Goal: Task Accomplishment & Management: Use online tool/utility

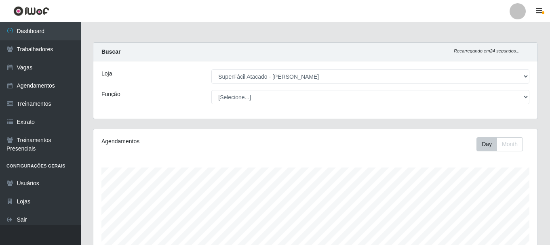
select select "399"
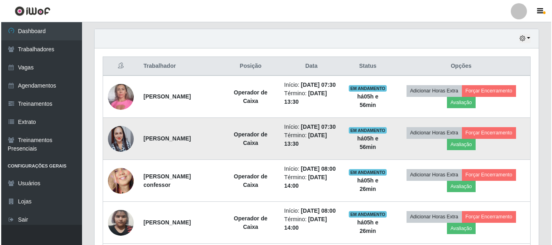
scroll to position [309, 0]
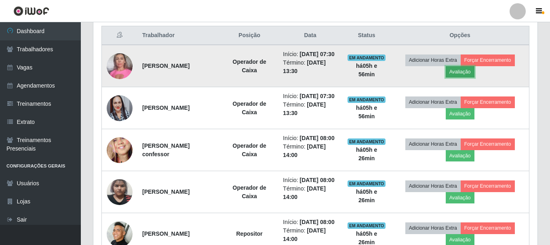
click at [473, 75] on button "Avaliação" at bounding box center [460, 71] width 29 height 11
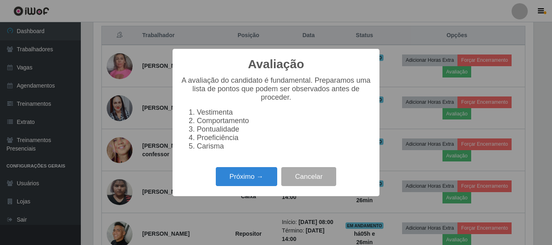
scroll to position [168, 440]
click at [270, 186] on button "Próximo →" at bounding box center [246, 176] width 61 height 19
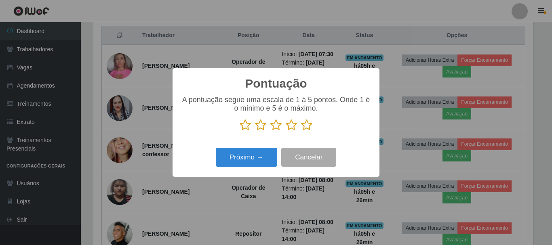
click at [306, 125] on icon at bounding box center [306, 125] width 11 height 12
click at [301, 131] on input "radio" at bounding box center [301, 131] width 0 height 0
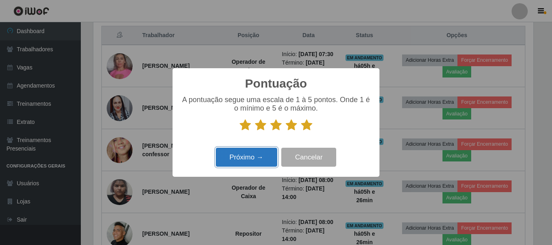
click at [247, 161] on button "Próximo →" at bounding box center [246, 157] width 61 height 19
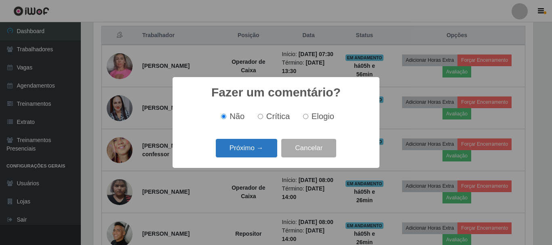
click at [250, 153] on button "Próximo →" at bounding box center [246, 148] width 61 height 19
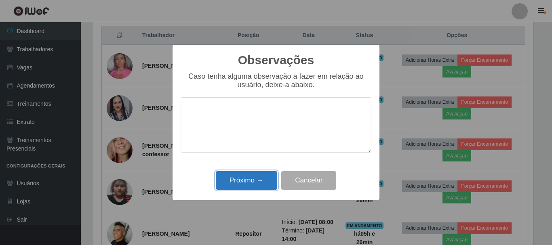
click at [254, 184] on button "Próximo →" at bounding box center [246, 180] width 61 height 19
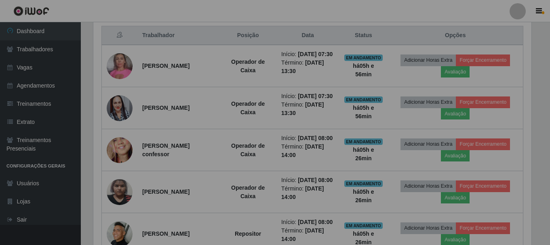
scroll to position [168, 444]
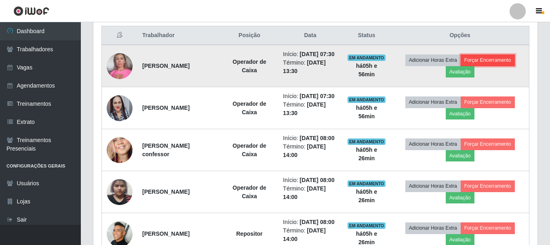
click at [498, 66] on button "Forçar Encerramento" at bounding box center [488, 60] width 54 height 11
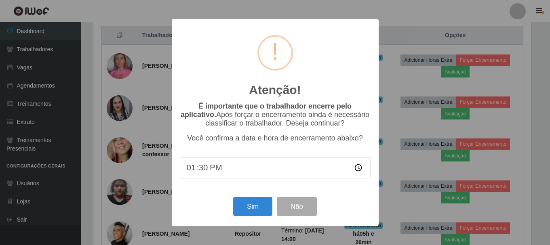
scroll to position [168, 440]
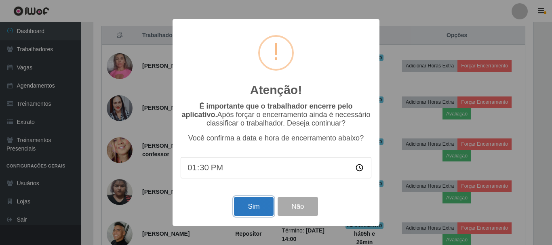
click at [253, 207] on button "Sim" at bounding box center [253, 206] width 39 height 19
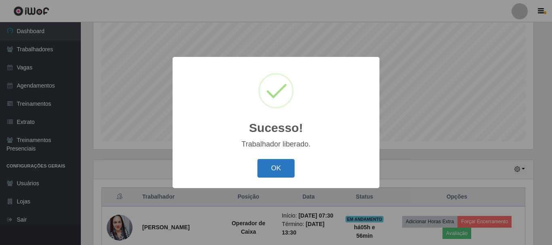
click at [277, 165] on button "OK" at bounding box center [277, 168] width 38 height 19
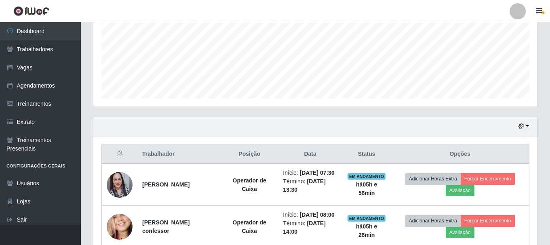
scroll to position [228, 0]
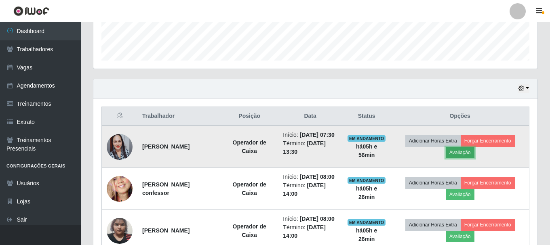
click at [475, 158] on button "Avaliação" at bounding box center [460, 152] width 29 height 11
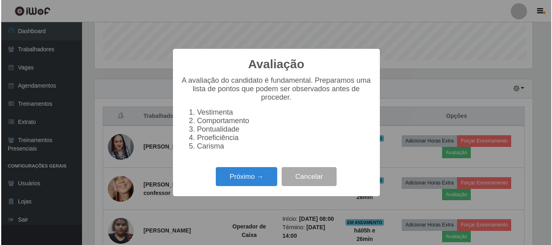
scroll to position [168, 440]
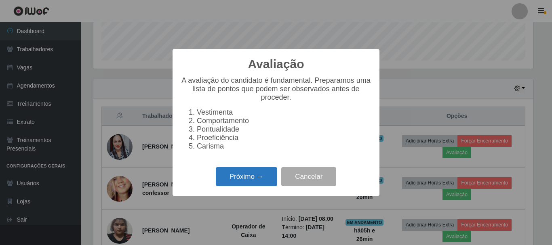
click at [258, 180] on button "Próximo →" at bounding box center [246, 176] width 61 height 19
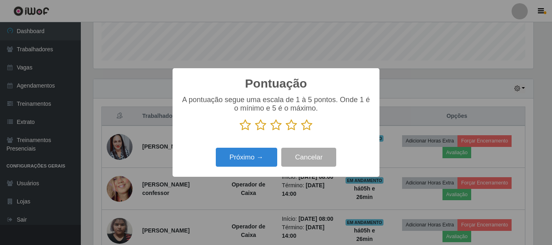
scroll to position [404152, 403879]
click at [308, 123] on icon at bounding box center [306, 125] width 11 height 12
click at [301, 131] on input "radio" at bounding box center [301, 131] width 0 height 0
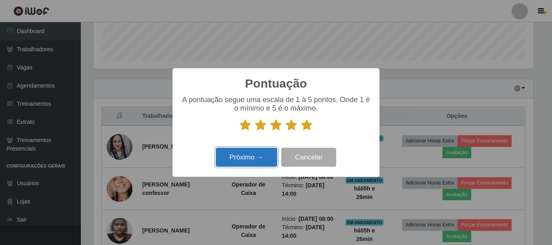
click at [265, 160] on button "Próximo →" at bounding box center [246, 157] width 61 height 19
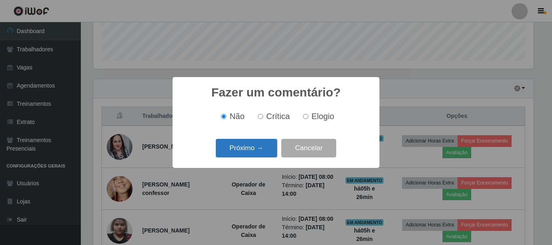
click at [266, 155] on button "Próximo →" at bounding box center [246, 148] width 61 height 19
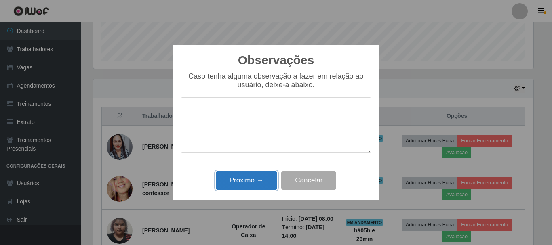
click at [263, 180] on button "Próximo →" at bounding box center [246, 180] width 61 height 19
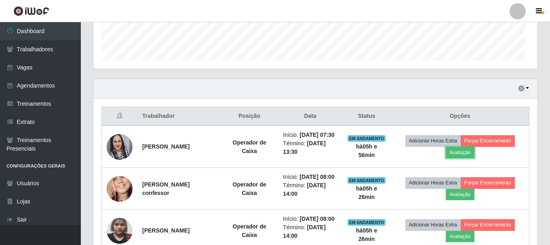
scroll to position [168, 444]
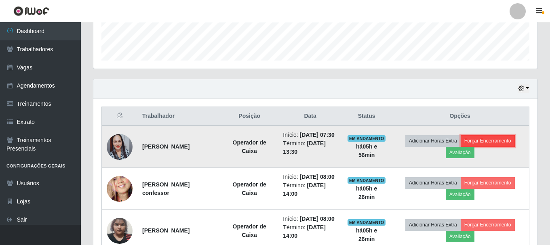
click at [501, 142] on button "Forçar Encerramento" at bounding box center [488, 140] width 54 height 11
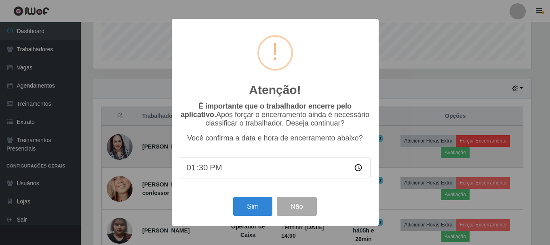
scroll to position [168, 440]
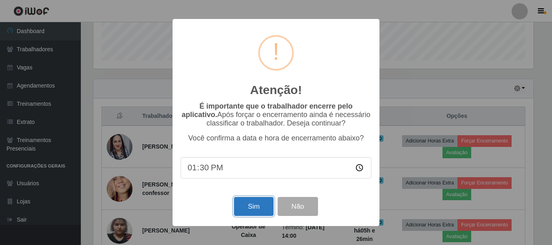
click at [248, 206] on button "Sim" at bounding box center [253, 206] width 39 height 19
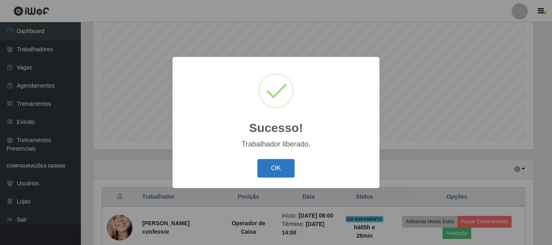
click at [287, 167] on button "OK" at bounding box center [277, 168] width 38 height 19
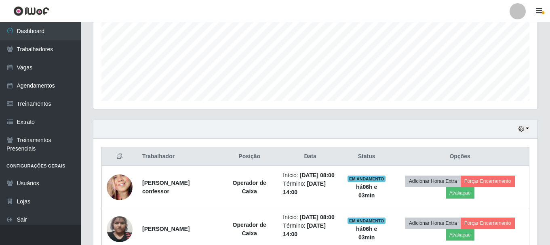
scroll to position [269, 0]
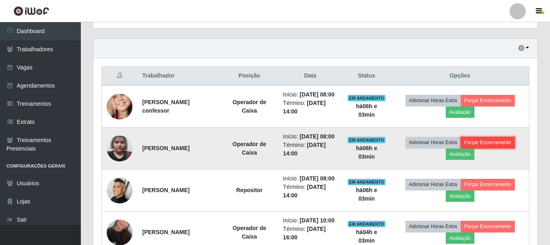
click at [499, 148] on button "Forçar Encerramento" at bounding box center [488, 142] width 54 height 11
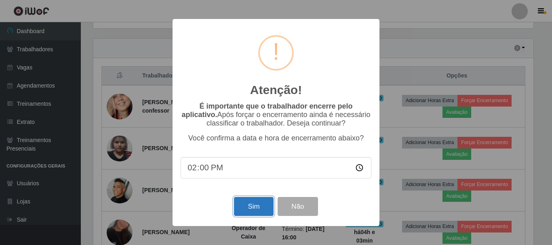
click at [271, 212] on button "Sim" at bounding box center [253, 206] width 39 height 19
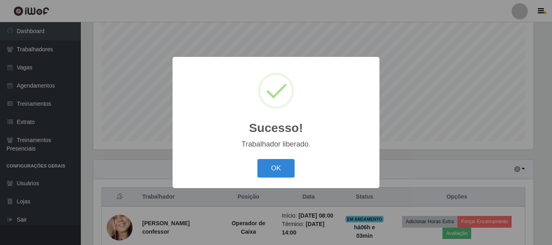
click at [258, 159] on button "OK" at bounding box center [277, 168] width 38 height 19
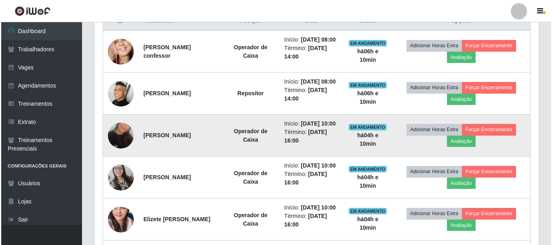
scroll to position [323, 0]
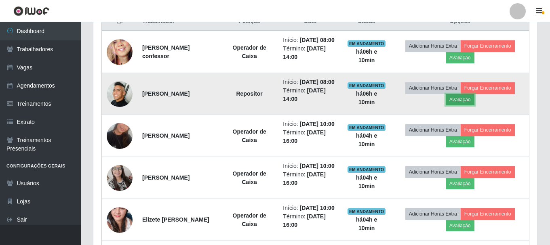
click at [463, 106] on button "Avaliação" at bounding box center [460, 99] width 29 height 11
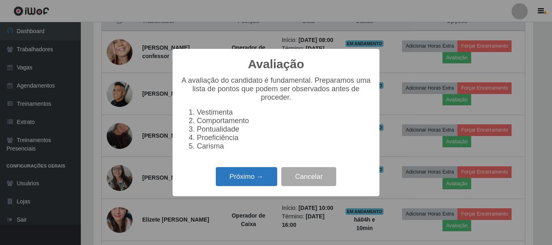
click at [262, 185] on button "Próximo →" at bounding box center [246, 176] width 61 height 19
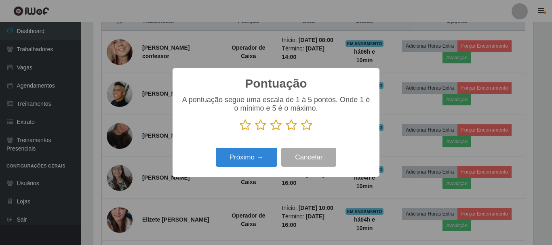
scroll to position [404152, 403879]
click at [305, 128] on icon at bounding box center [306, 125] width 11 height 12
click at [301, 131] on input "radio" at bounding box center [301, 131] width 0 height 0
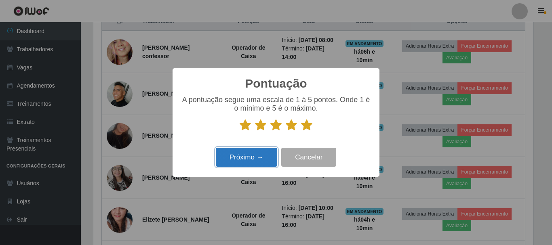
click at [239, 163] on button "Próximo →" at bounding box center [246, 157] width 61 height 19
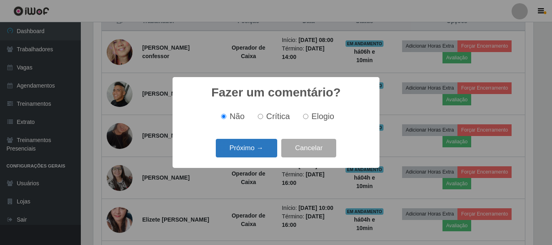
click at [249, 146] on button "Próximo →" at bounding box center [246, 148] width 61 height 19
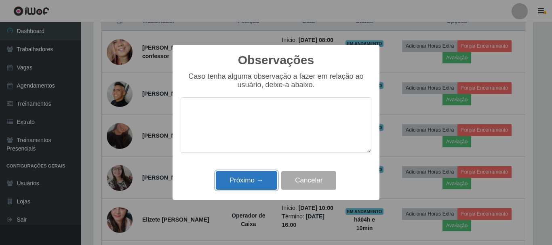
click at [260, 174] on button "Próximo →" at bounding box center [246, 180] width 61 height 19
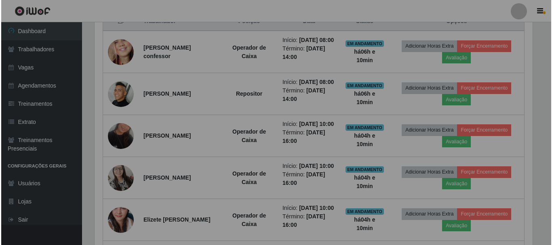
scroll to position [168, 444]
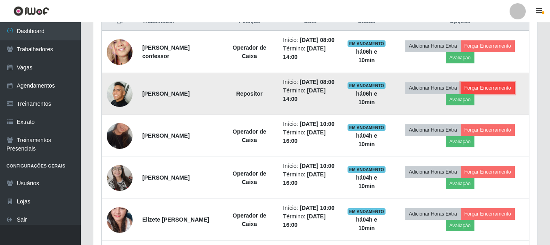
click at [481, 94] on button "Forçar Encerramento" at bounding box center [488, 87] width 54 height 11
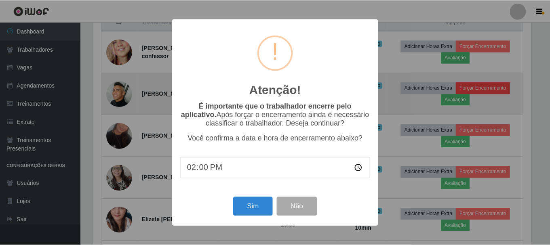
scroll to position [168, 440]
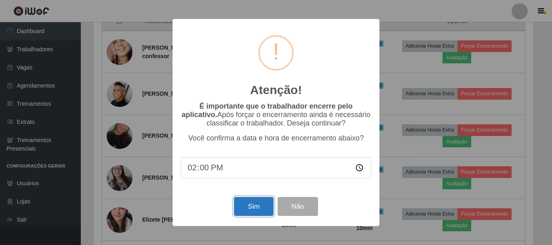
click at [248, 209] on button "Sim" at bounding box center [253, 206] width 39 height 19
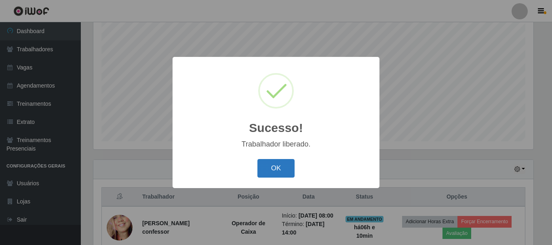
click at [274, 164] on button "OK" at bounding box center [277, 168] width 38 height 19
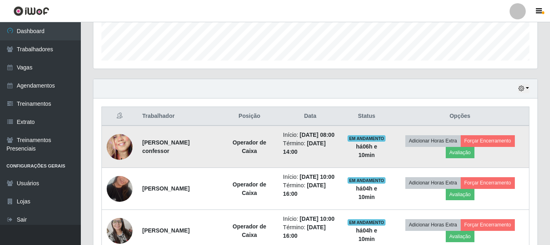
scroll to position [269, 0]
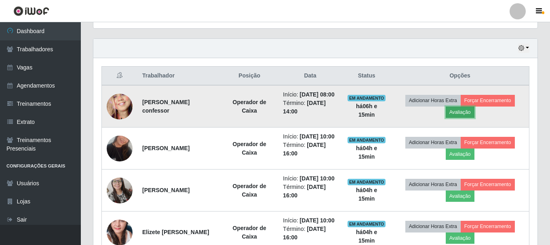
click at [475, 116] on button "Avaliação" at bounding box center [460, 112] width 29 height 11
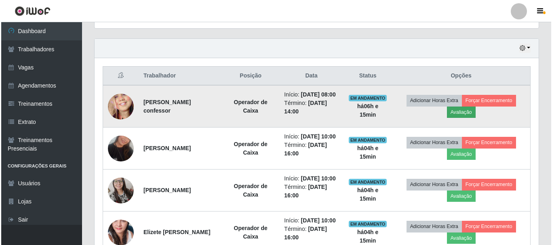
scroll to position [168, 440]
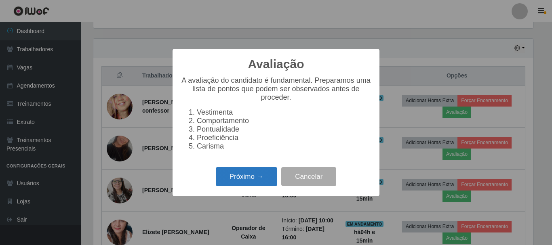
click at [258, 185] on button "Próximo →" at bounding box center [246, 176] width 61 height 19
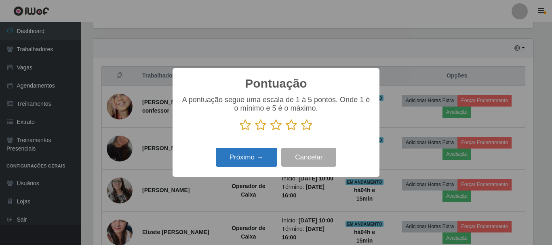
scroll to position [404152, 403879]
click at [306, 127] on icon at bounding box center [306, 125] width 11 height 12
click at [301, 131] on input "radio" at bounding box center [301, 131] width 0 height 0
click at [264, 161] on button "Próximo →" at bounding box center [246, 157] width 61 height 19
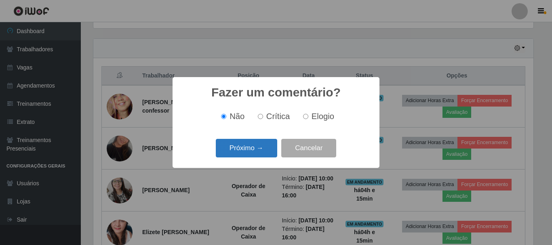
click at [260, 153] on button "Próximo →" at bounding box center [246, 148] width 61 height 19
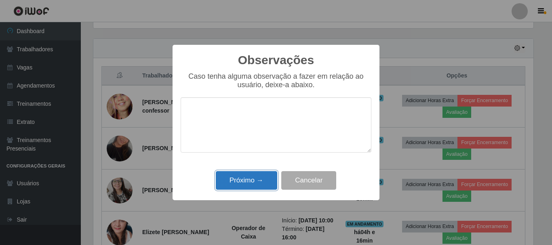
click at [259, 186] on button "Próximo →" at bounding box center [246, 180] width 61 height 19
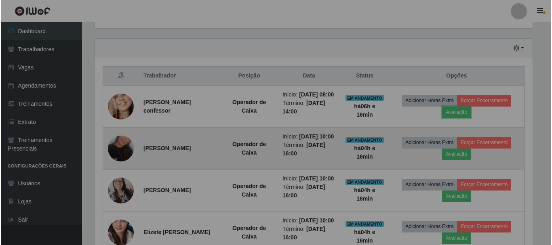
scroll to position [168, 444]
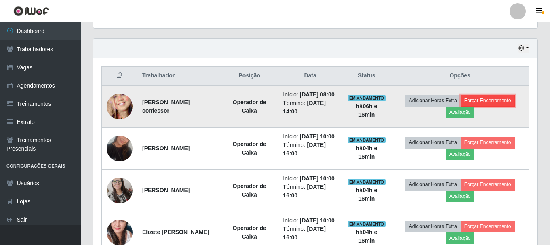
click at [478, 105] on button "Forçar Encerramento" at bounding box center [488, 100] width 54 height 11
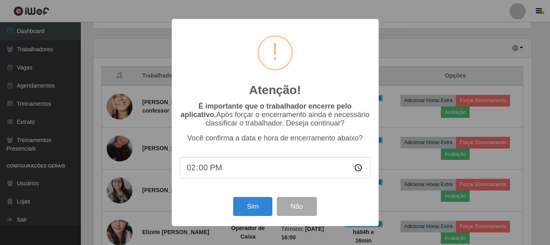
scroll to position [168, 440]
click at [258, 211] on button "Sim" at bounding box center [253, 206] width 39 height 19
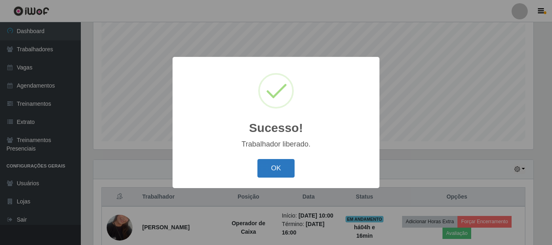
click at [270, 171] on button "OK" at bounding box center [277, 168] width 38 height 19
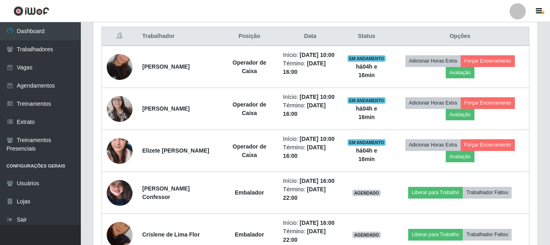
scroll to position [309, 0]
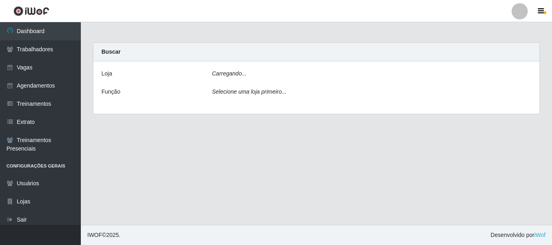
click at [38, 25] on link "Dashboard" at bounding box center [40, 31] width 81 height 18
click at [254, 95] on icon "Selecione uma loja primeiro..." at bounding box center [249, 94] width 74 height 6
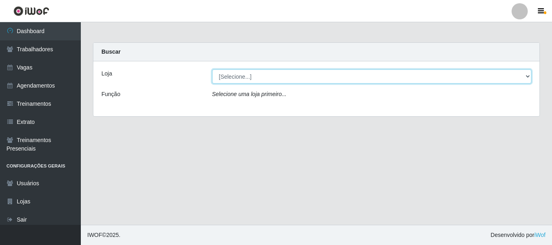
drag, startPoint x: 244, startPoint y: 71, endPoint x: 245, endPoint y: 77, distance: 5.8
click at [244, 71] on select "[Selecione...] SuperFácil Atacado - [PERSON_NAME]" at bounding box center [372, 77] width 320 height 14
select select "399"
click at [212, 70] on select "[Selecione...] SuperFácil Atacado - [PERSON_NAME]" at bounding box center [372, 77] width 320 height 14
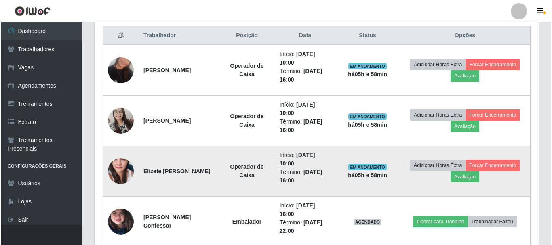
scroll to position [323, 0]
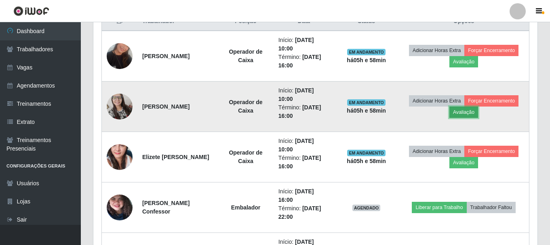
click at [473, 112] on button "Avaliação" at bounding box center [464, 112] width 29 height 11
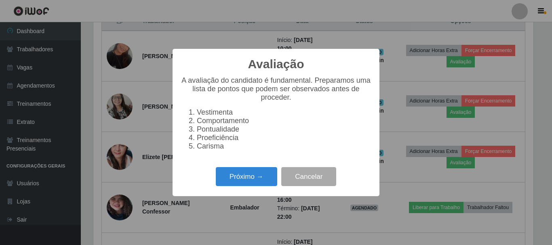
scroll to position [168, 440]
click at [254, 184] on button "Próximo →" at bounding box center [246, 176] width 61 height 19
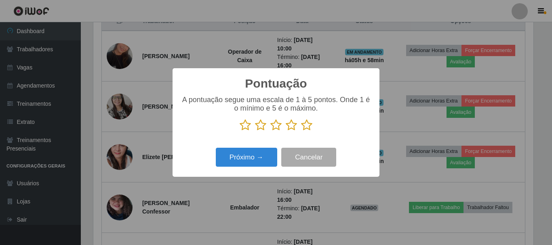
scroll to position [404152, 403879]
click at [305, 126] on icon at bounding box center [306, 125] width 11 height 12
click at [301, 131] on input "radio" at bounding box center [301, 131] width 0 height 0
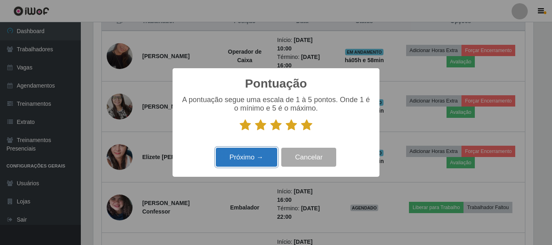
click at [258, 162] on button "Próximo →" at bounding box center [246, 157] width 61 height 19
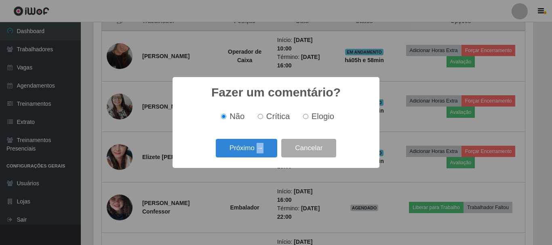
click at [258, 161] on div "Fazer um comentário? × Não Crítica Elogio Próximo → Cancelar" at bounding box center [276, 122] width 207 height 91
click at [258, 154] on button "Próximo →" at bounding box center [246, 148] width 61 height 19
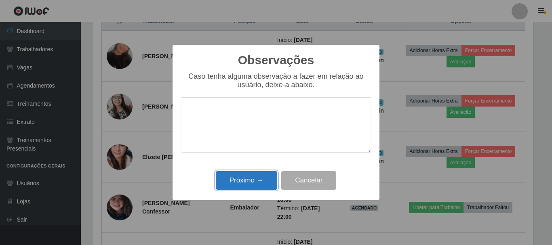
click at [264, 178] on button "Próximo →" at bounding box center [246, 180] width 61 height 19
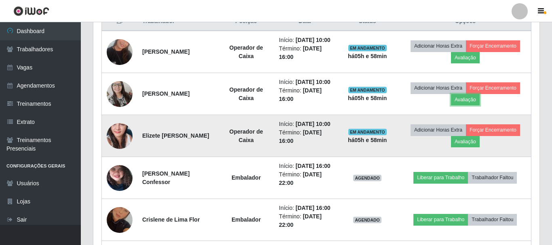
scroll to position [168, 444]
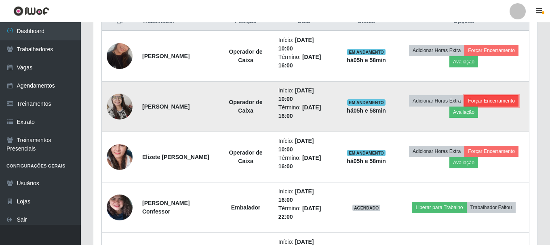
click at [490, 102] on button "Forçar Encerramento" at bounding box center [492, 100] width 54 height 11
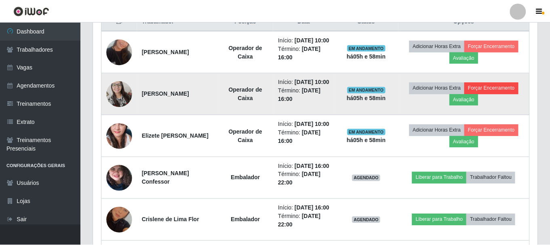
scroll to position [168, 440]
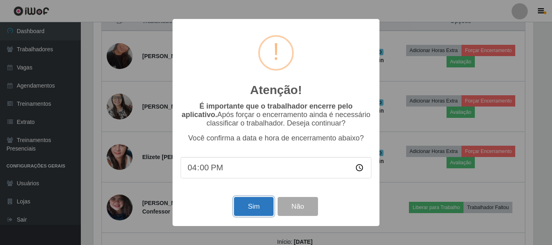
click at [254, 210] on button "Sim" at bounding box center [253, 206] width 39 height 19
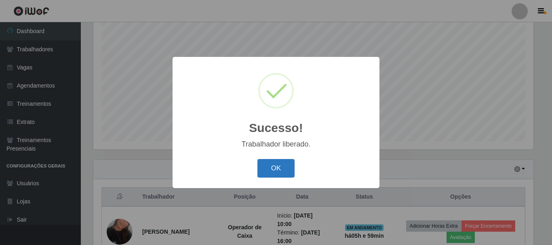
click at [274, 166] on button "OK" at bounding box center [277, 168] width 38 height 19
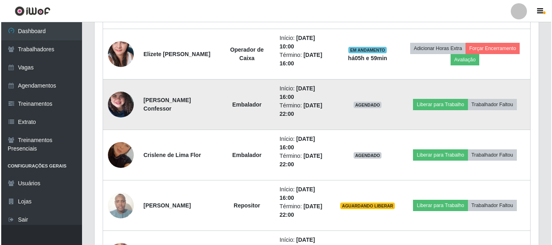
scroll to position [390, 0]
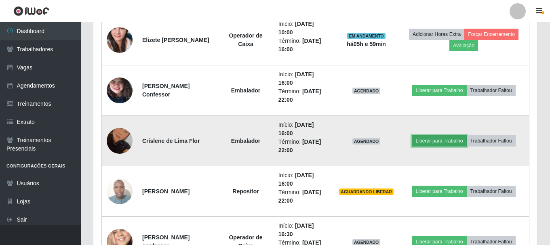
click at [434, 143] on button "Liberar para Trabalho" at bounding box center [439, 140] width 55 height 11
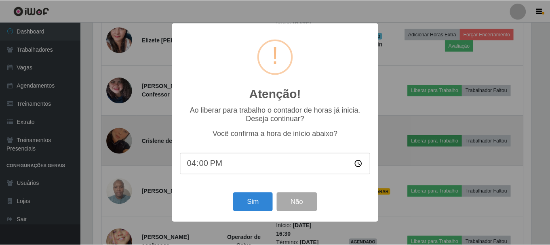
scroll to position [168, 440]
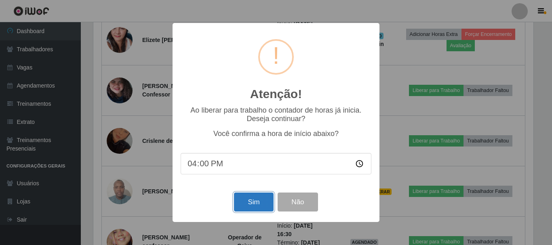
click at [260, 211] on button "Sim" at bounding box center [253, 202] width 39 height 19
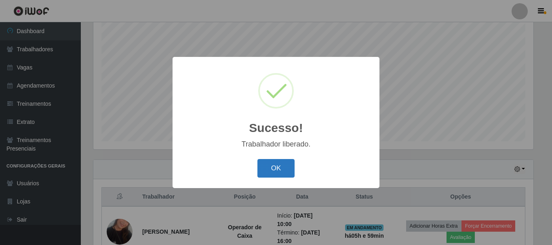
click at [288, 167] on button "OK" at bounding box center [277, 168] width 38 height 19
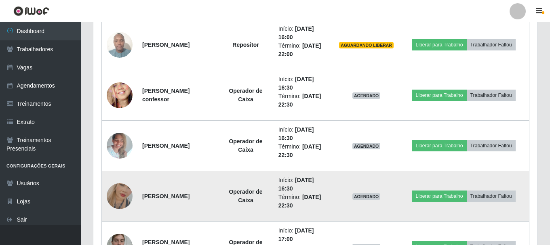
scroll to position [0, 0]
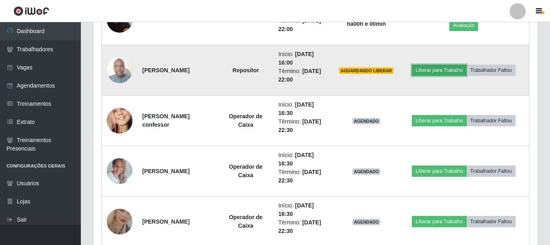
click at [433, 68] on button "Liberar para Trabalho" at bounding box center [439, 70] width 55 height 11
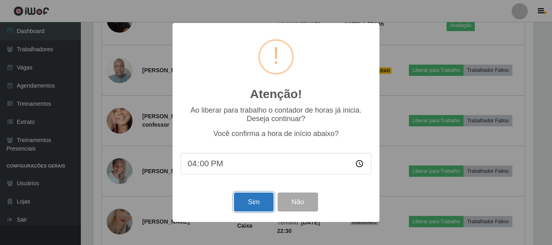
click at [262, 208] on button "Sim" at bounding box center [253, 202] width 39 height 19
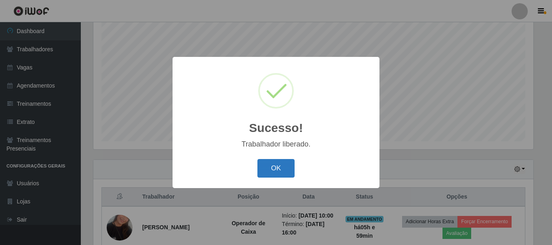
click at [272, 169] on button "OK" at bounding box center [277, 168] width 38 height 19
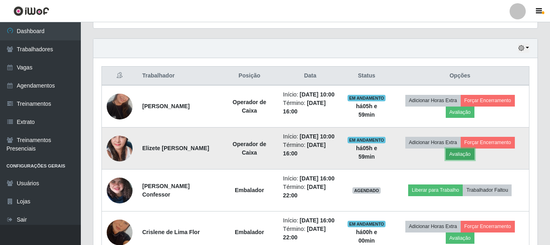
click at [468, 160] on button "Avaliação" at bounding box center [460, 154] width 29 height 11
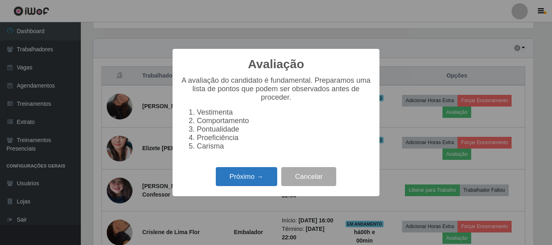
click at [261, 183] on button "Próximo →" at bounding box center [246, 176] width 61 height 19
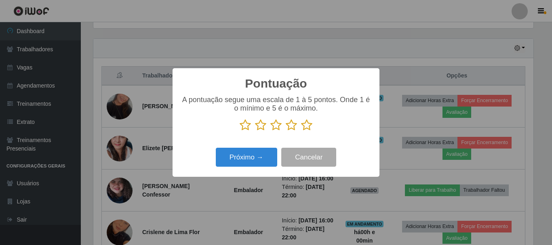
click at [306, 128] on icon at bounding box center [306, 125] width 11 height 12
click at [301, 131] on input "radio" at bounding box center [301, 131] width 0 height 0
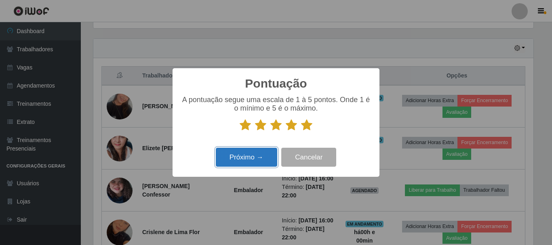
click at [237, 161] on button "Próximo →" at bounding box center [246, 157] width 61 height 19
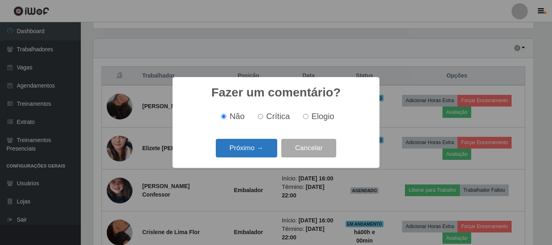
click at [243, 149] on button "Próximo →" at bounding box center [246, 148] width 61 height 19
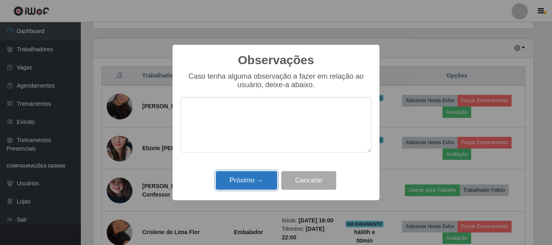
click at [247, 177] on button "Próximo →" at bounding box center [246, 180] width 61 height 19
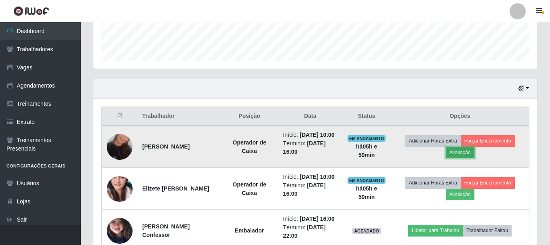
click at [471, 158] on button "Avaliação" at bounding box center [460, 152] width 29 height 11
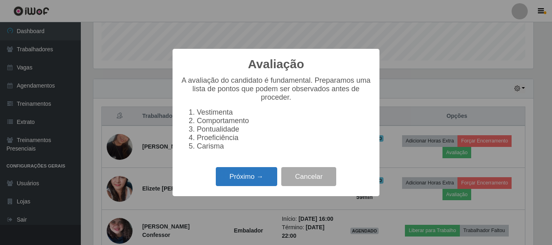
click at [262, 186] on button "Próximo →" at bounding box center [246, 176] width 61 height 19
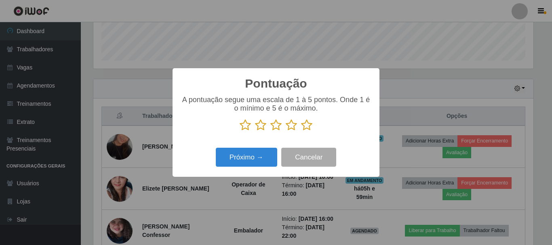
click at [303, 127] on icon at bounding box center [306, 125] width 11 height 12
click at [301, 131] on input "radio" at bounding box center [301, 131] width 0 height 0
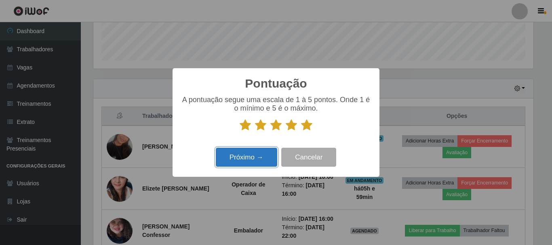
click at [241, 156] on button "Próximo →" at bounding box center [246, 157] width 61 height 19
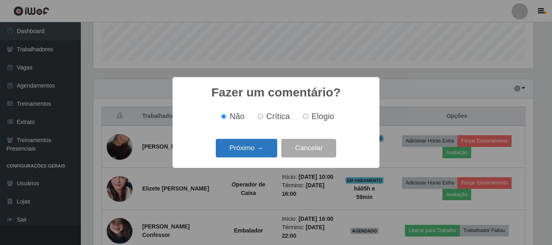
click at [245, 146] on button "Próximo →" at bounding box center [246, 148] width 61 height 19
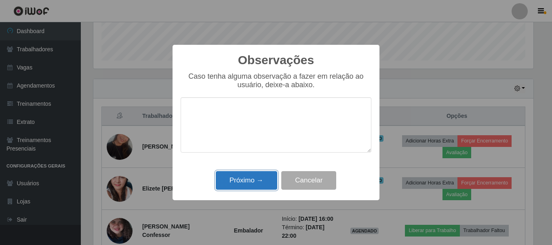
click at [254, 180] on button "Próximo →" at bounding box center [246, 180] width 61 height 19
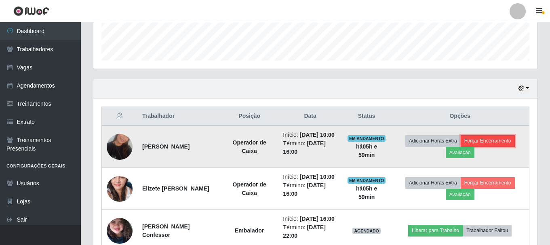
click at [496, 143] on button "Forçar Encerramento" at bounding box center [488, 140] width 54 height 11
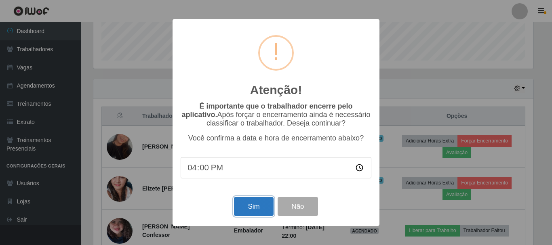
click at [250, 211] on button "Sim" at bounding box center [253, 206] width 39 height 19
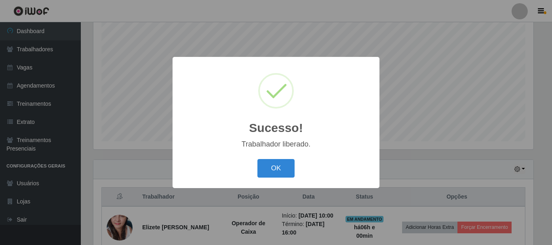
click at [277, 170] on button "OK" at bounding box center [277, 168] width 38 height 19
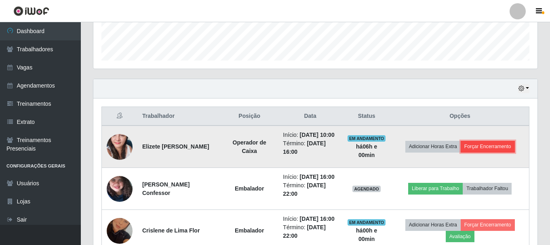
click at [490, 151] on button "Forçar Encerramento" at bounding box center [488, 146] width 54 height 11
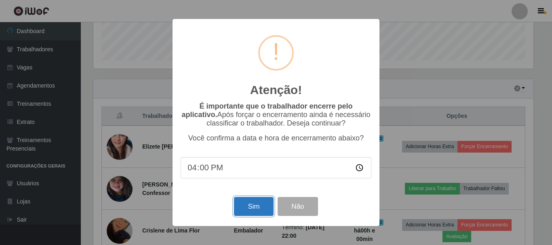
click at [245, 205] on button "Sim" at bounding box center [253, 206] width 39 height 19
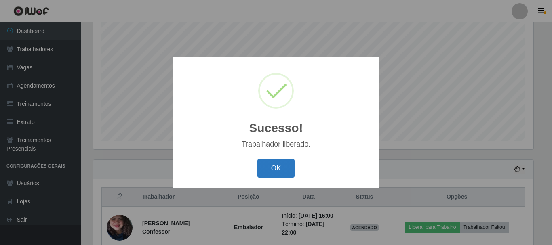
click at [291, 165] on button "OK" at bounding box center [277, 168] width 38 height 19
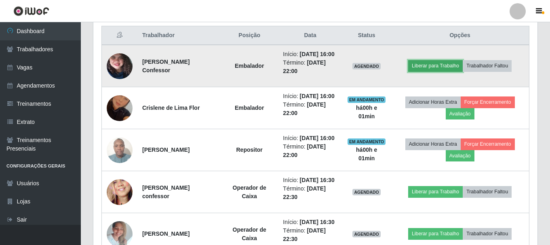
click at [445, 70] on button "Liberar para Trabalho" at bounding box center [435, 65] width 55 height 11
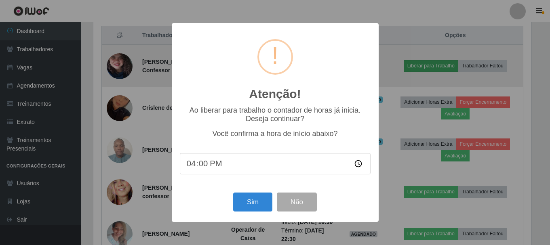
scroll to position [168, 440]
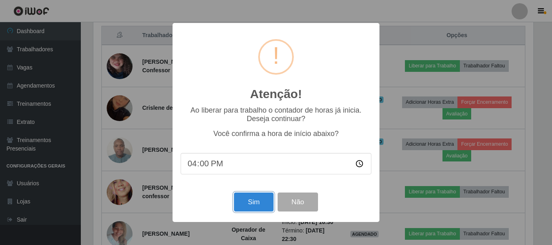
click at [251, 204] on button "Sim" at bounding box center [253, 202] width 39 height 19
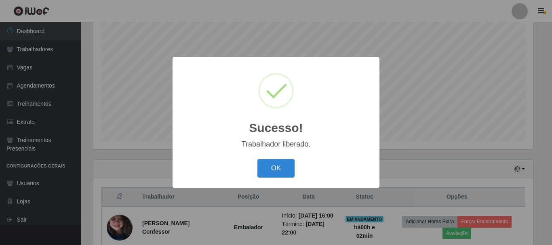
click at [258, 159] on button "OK" at bounding box center [277, 168] width 38 height 19
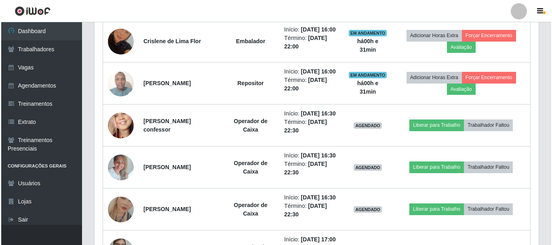
scroll to position [390, 0]
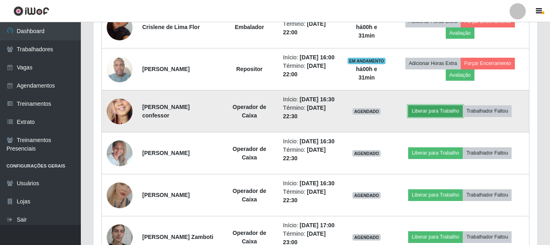
click at [447, 117] on button "Liberar para Trabalho" at bounding box center [435, 111] width 55 height 11
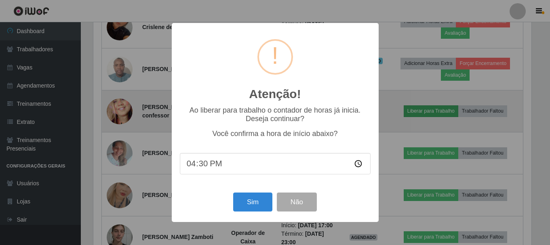
scroll to position [168, 440]
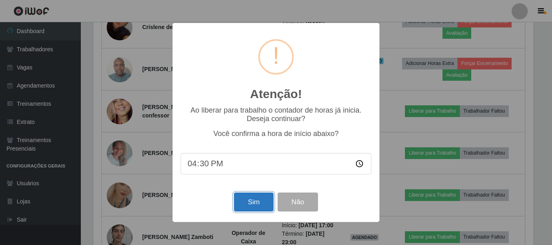
click at [256, 205] on button "Sim" at bounding box center [253, 202] width 39 height 19
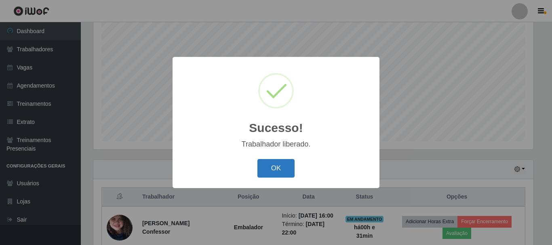
click at [278, 169] on button "OK" at bounding box center [277, 168] width 38 height 19
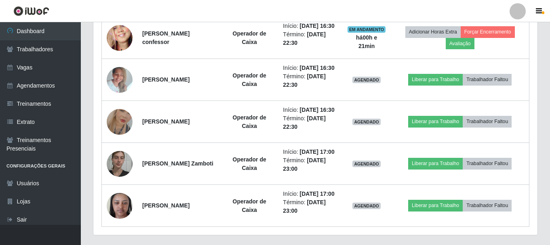
scroll to position [471, 0]
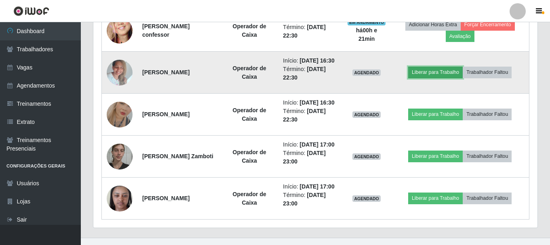
click at [439, 78] on button "Liberar para Trabalho" at bounding box center [435, 72] width 55 height 11
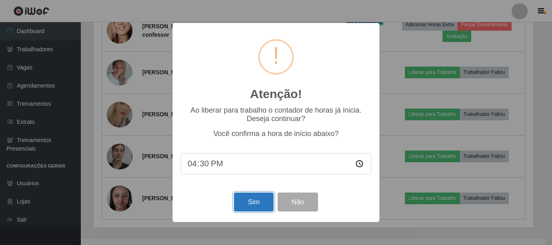
click at [257, 211] on button "Sim" at bounding box center [253, 202] width 39 height 19
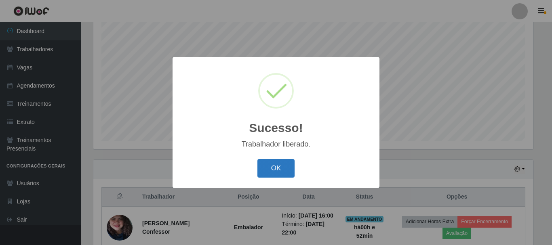
click at [275, 175] on button "OK" at bounding box center [277, 168] width 38 height 19
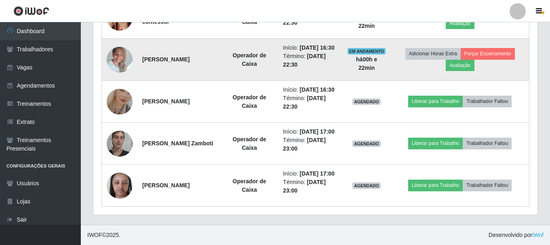
scroll to position [552, 0]
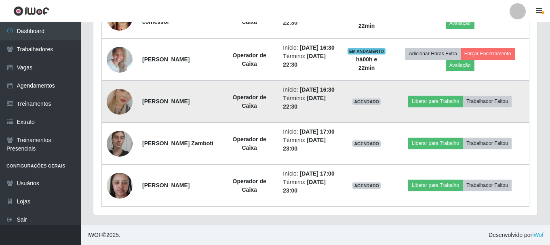
click at [128, 86] on img at bounding box center [120, 102] width 26 height 46
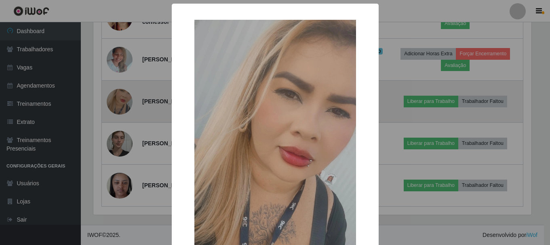
scroll to position [168, 440]
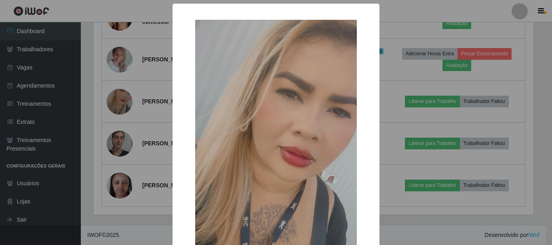
click at [151, 86] on div "× OK Cancel" at bounding box center [276, 122] width 552 height 245
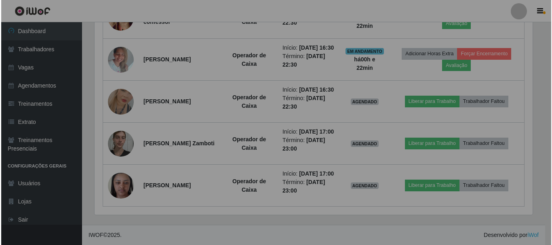
scroll to position [168, 444]
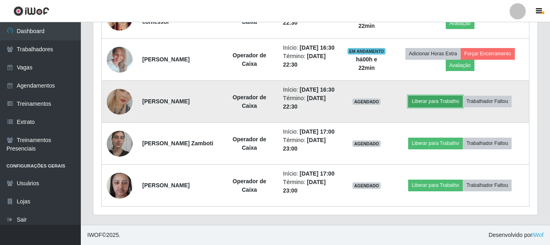
click at [437, 96] on button "Liberar para Trabalho" at bounding box center [435, 101] width 55 height 11
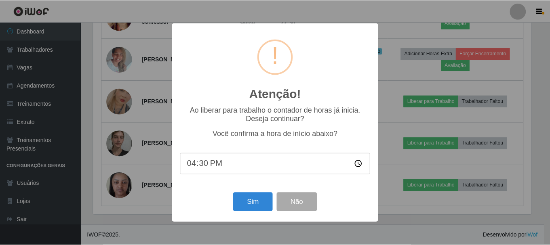
scroll to position [168, 440]
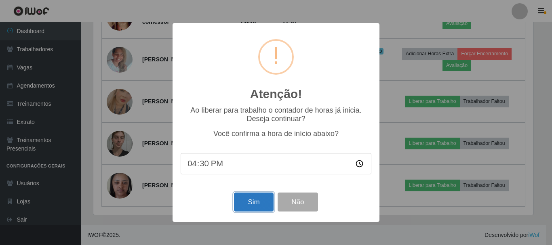
click at [248, 204] on button "Sim" at bounding box center [253, 202] width 39 height 19
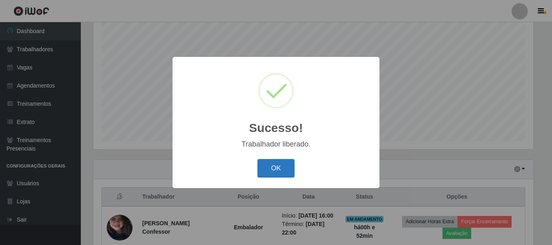
click at [284, 172] on button "OK" at bounding box center [277, 168] width 38 height 19
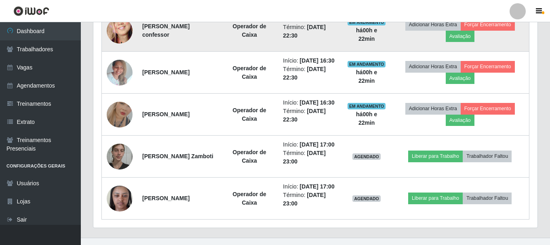
scroll to position [269, 0]
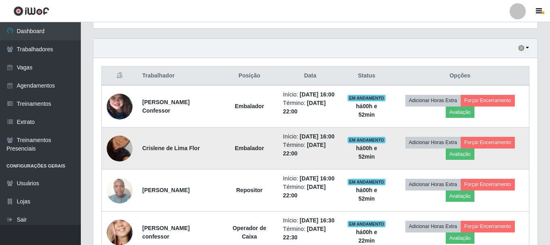
click at [119, 165] on img at bounding box center [120, 149] width 26 height 46
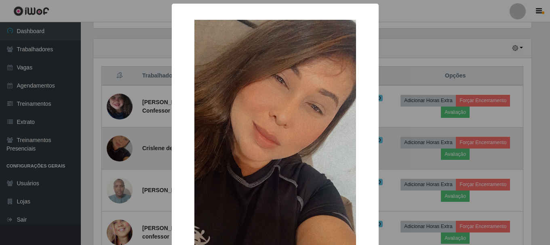
scroll to position [168, 440]
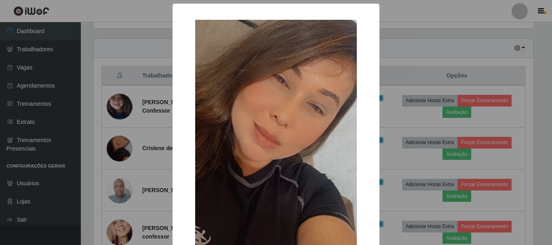
click at [164, 159] on div "× OK Cancel" at bounding box center [276, 122] width 552 height 245
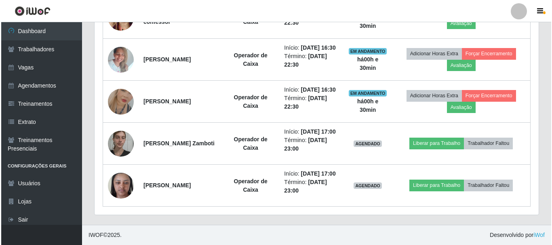
scroll to position [511, 0]
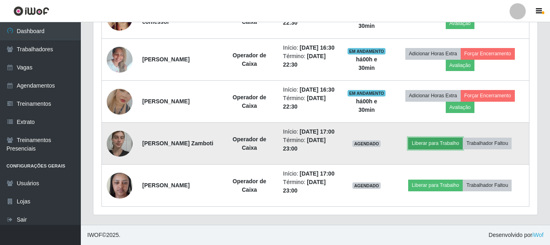
click at [446, 149] on button "Liberar para Trabalho" at bounding box center [435, 143] width 55 height 11
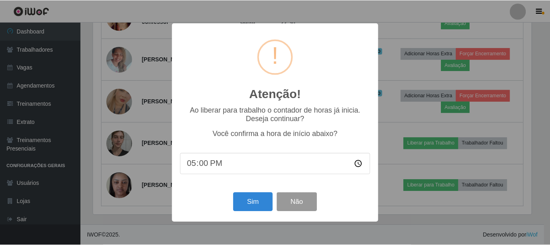
scroll to position [168, 440]
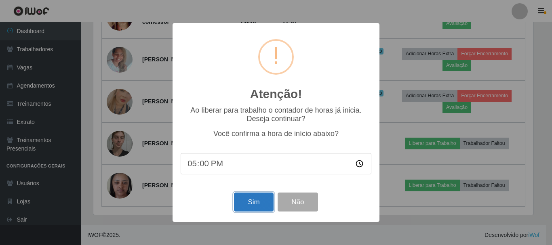
click at [256, 202] on button "Sim" at bounding box center [253, 202] width 39 height 19
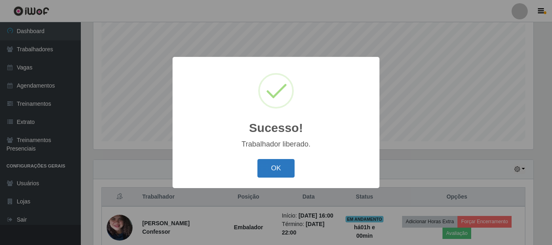
click at [279, 165] on button "OK" at bounding box center [277, 168] width 38 height 19
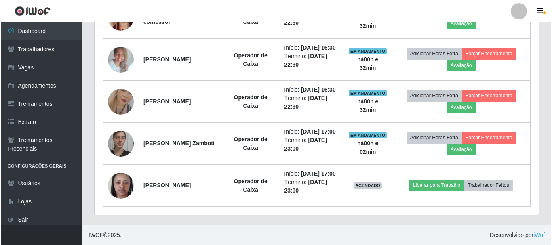
scroll to position [552, 0]
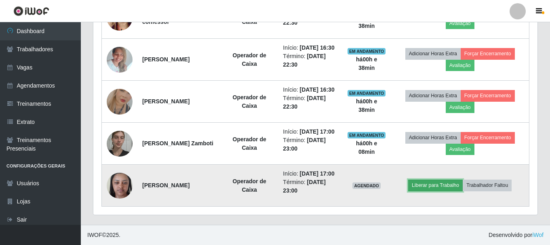
click at [437, 182] on button "Liberar para Trabalho" at bounding box center [435, 185] width 55 height 11
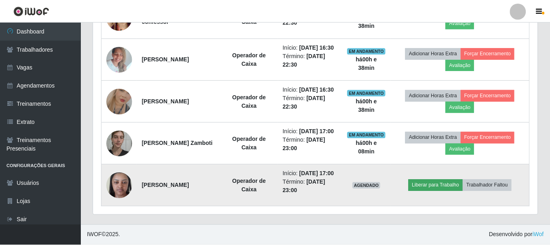
scroll to position [168, 440]
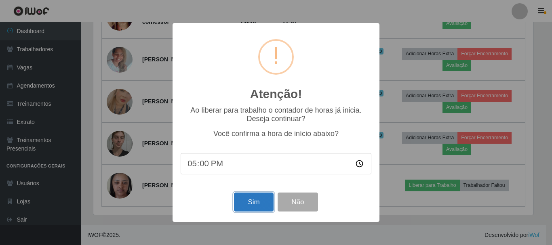
click at [262, 205] on button "Sim" at bounding box center [253, 202] width 39 height 19
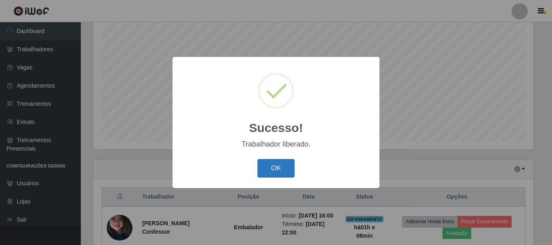
click at [283, 170] on button "OK" at bounding box center [277, 168] width 38 height 19
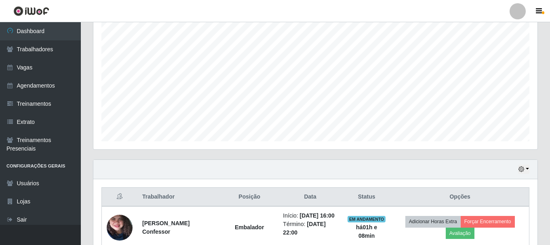
scroll to position [0, 0]
